Goal: Task Accomplishment & Management: Use online tool/utility

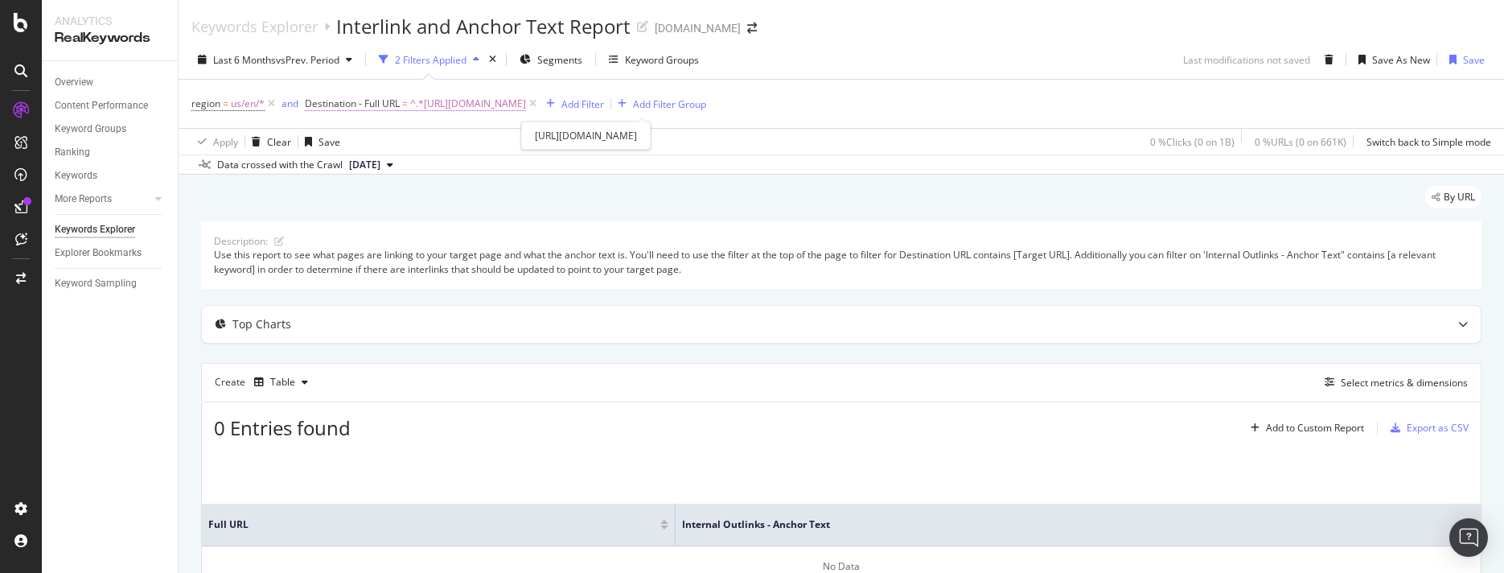
click at [526, 104] on span "^.*[URL][DOMAIN_NAME]" at bounding box center [468, 104] width 116 height 23
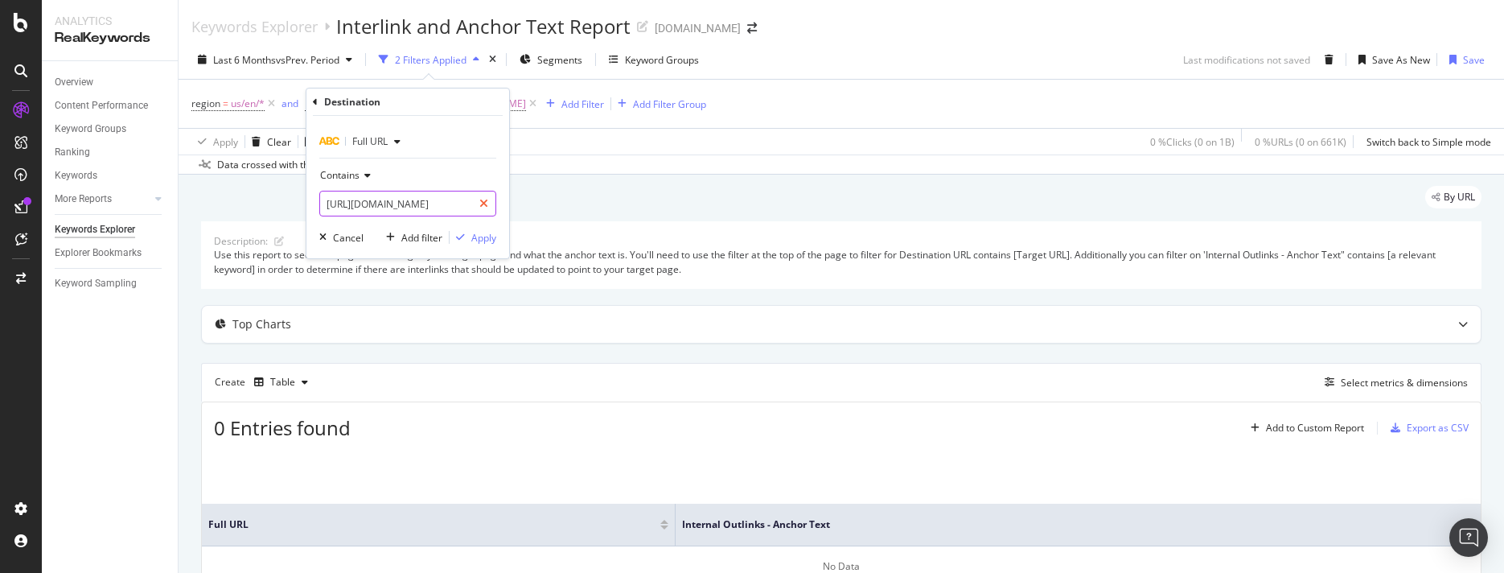
click at [485, 208] on icon at bounding box center [483, 203] width 9 height 11
click at [438, 206] on input "text" at bounding box center [407, 204] width 175 height 26
paste input "[URL][DOMAIN_NAME]"
type input "[URL][DOMAIN_NAME]"
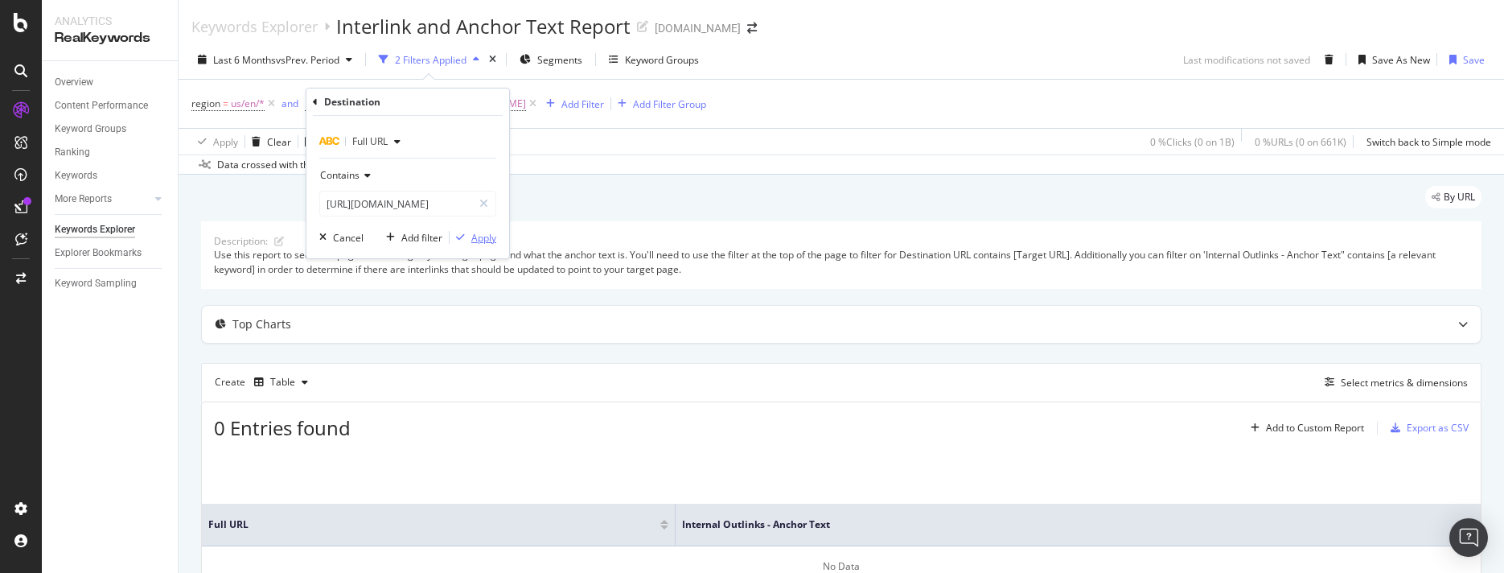
click at [473, 241] on div "Apply" at bounding box center [483, 238] width 25 height 14
